Goal: Information Seeking & Learning: Learn about a topic

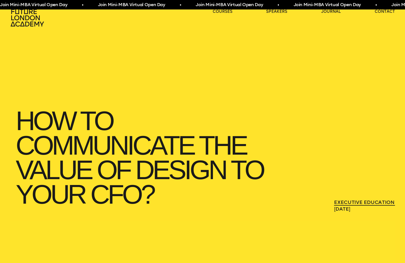
click at [362, 202] on link "Executive Education" at bounding box center [364, 202] width 61 height 7
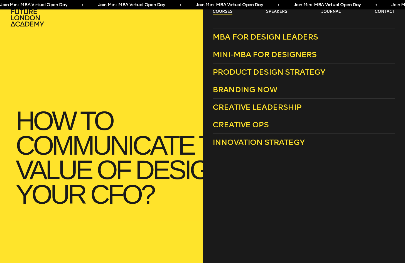
click at [218, 14] on link "courses" at bounding box center [223, 12] width 20 height 6
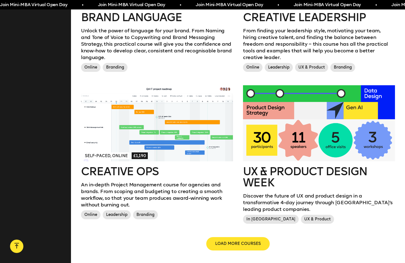
scroll to position [567, 0]
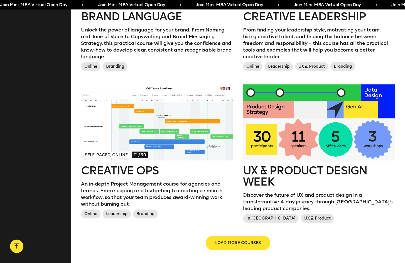
click at [225, 240] on span "LOAD MORE COURSES" at bounding box center [238, 243] width 46 height 6
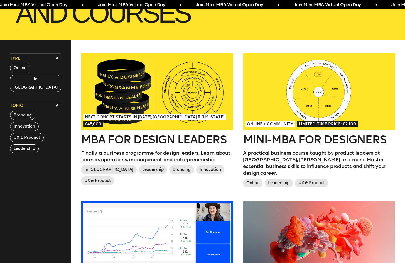
scroll to position [132, 0]
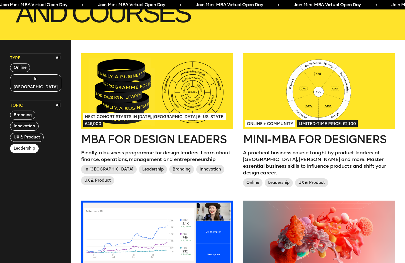
click at [31, 144] on button "Leadership" at bounding box center [24, 148] width 29 height 9
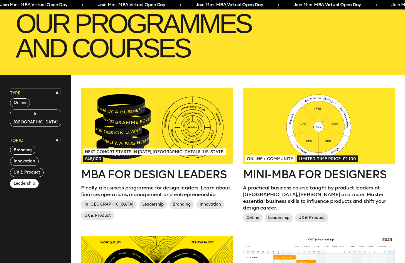
scroll to position [101, 0]
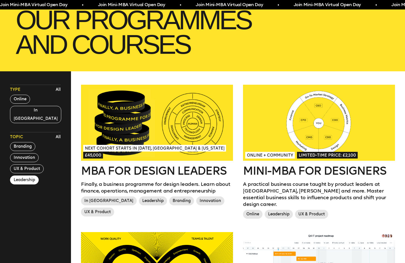
click at [316, 114] on div at bounding box center [319, 123] width 152 height 76
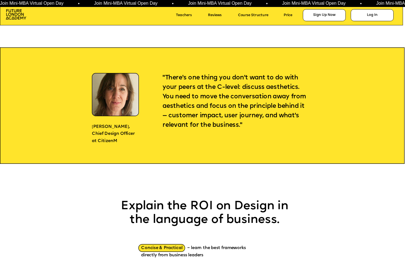
scroll to position [442, 0]
